Goal: Find specific page/section: Find specific page/section

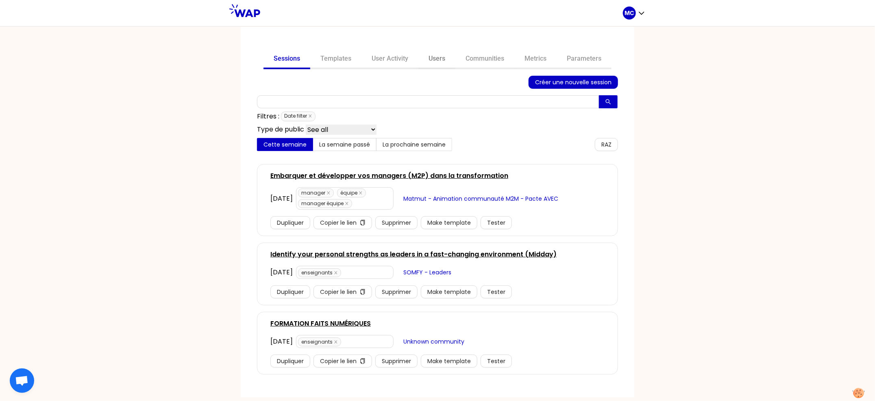
click at [439, 60] on link "Users" at bounding box center [437, 60] width 37 height 20
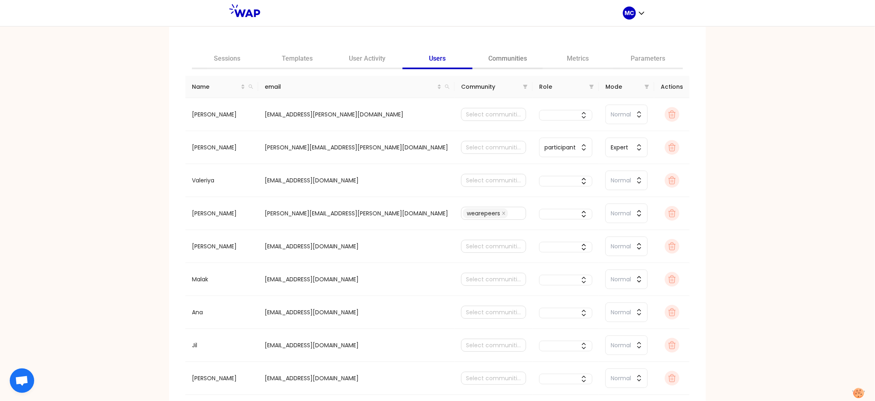
click at [490, 55] on link "Communities" at bounding box center [508, 60] width 70 height 20
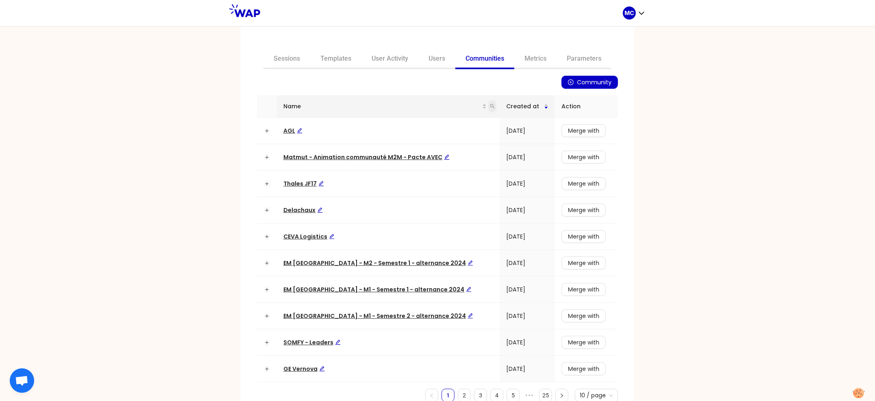
click at [490, 107] on icon "search" at bounding box center [492, 106] width 5 height 5
type input "somfy"
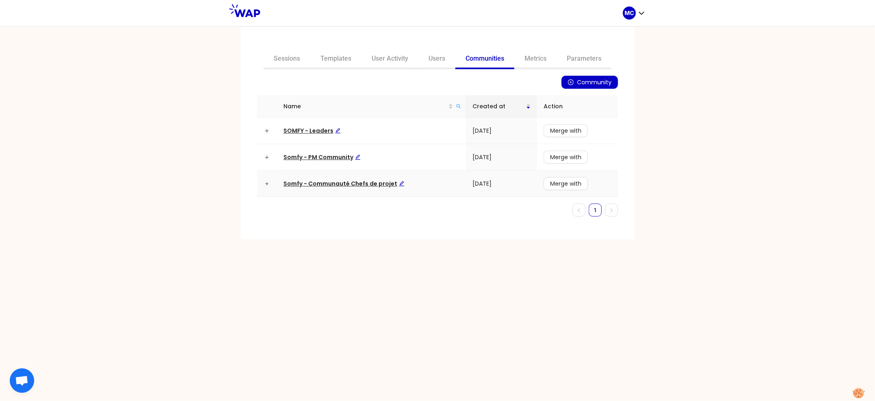
click at [351, 180] on span "Somfy - Communauté Chefs de projet" at bounding box center [344, 183] width 121 height 8
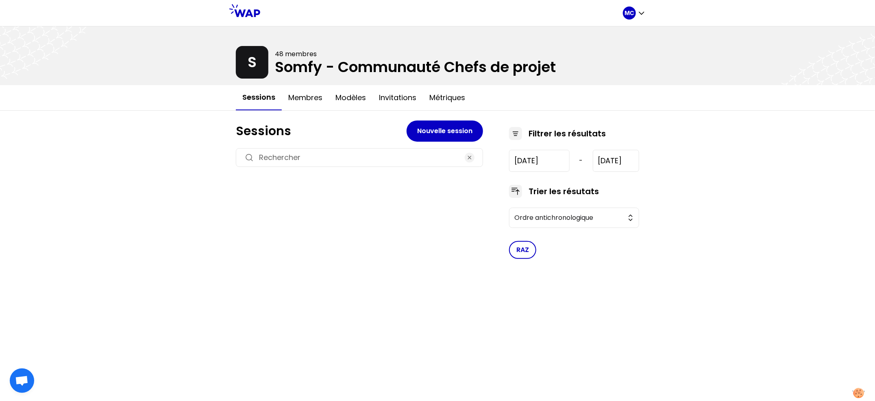
type input "[DATE]"
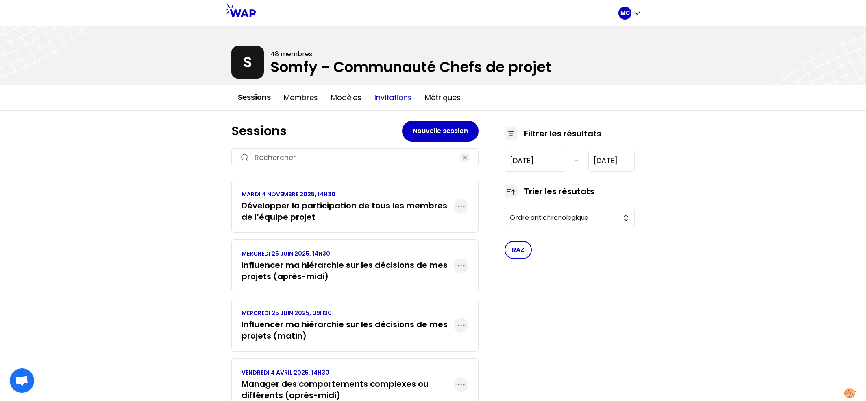
click at [373, 103] on button "Invitations" at bounding box center [393, 97] width 50 height 24
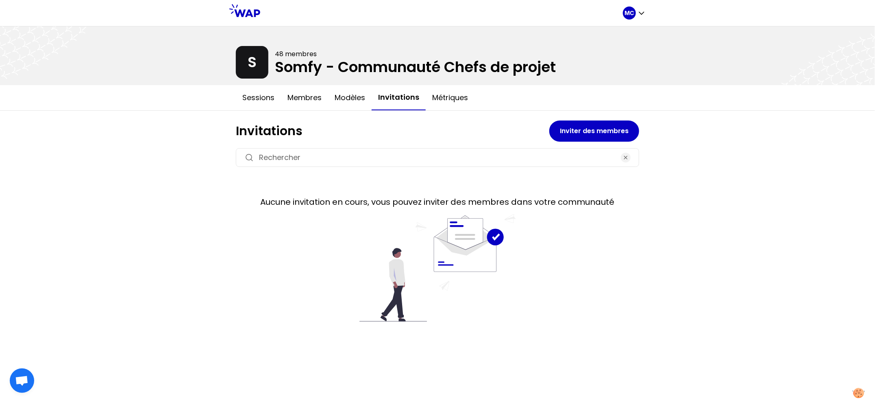
click at [373, 103] on button "Invitations" at bounding box center [399, 97] width 54 height 25
click at [470, 109] on button "Métriques" at bounding box center [450, 97] width 49 height 24
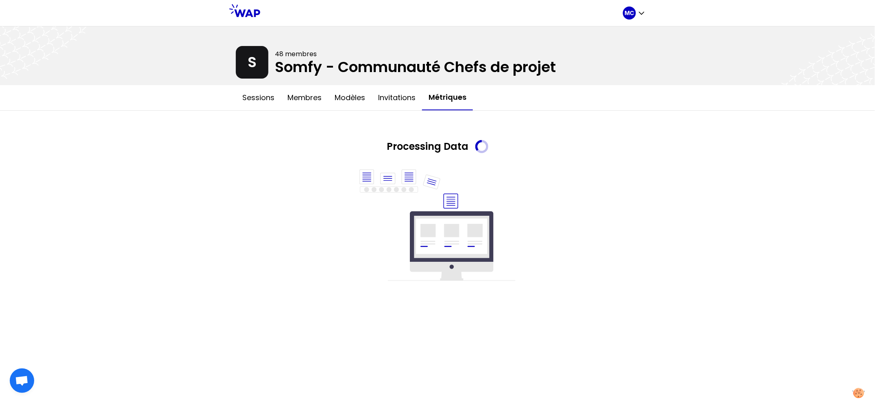
click at [462, 94] on button "Métriques" at bounding box center [447, 97] width 51 height 25
